Goal: Browse casually

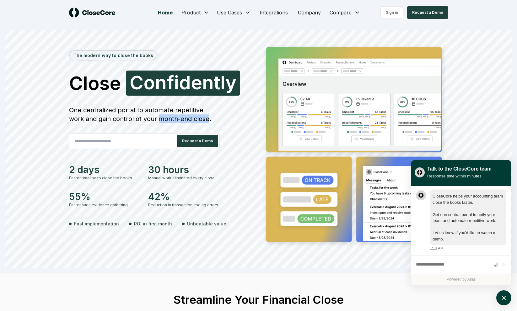
drag, startPoint x: 191, startPoint y: 119, endPoint x: 143, endPoint y: 123, distance: 48.2
click at [143, 123] on div "One centralized portal to automate repetitive work and gain control of your mon…" at bounding box center [144, 115] width 151 height 18
click at [141, 118] on div "One centralized portal to automate repetitive work and gain control of your mon…" at bounding box center [144, 115] width 151 height 18
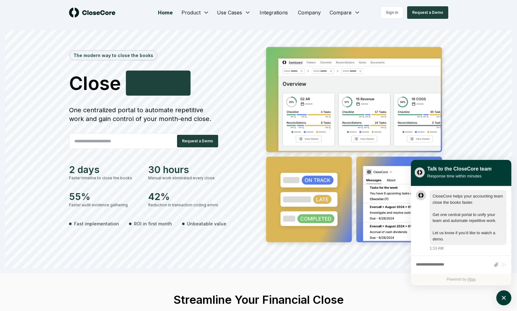
click at [270, 36] on div "The modern way to close the books Close Smarter F a s t e r One centralized por…" at bounding box center [258, 149] width 507 height 238
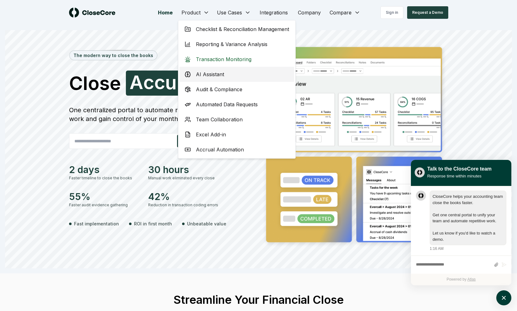
scroll to position [0, 0]
